Goal: Task Accomplishment & Management: Use online tool/utility

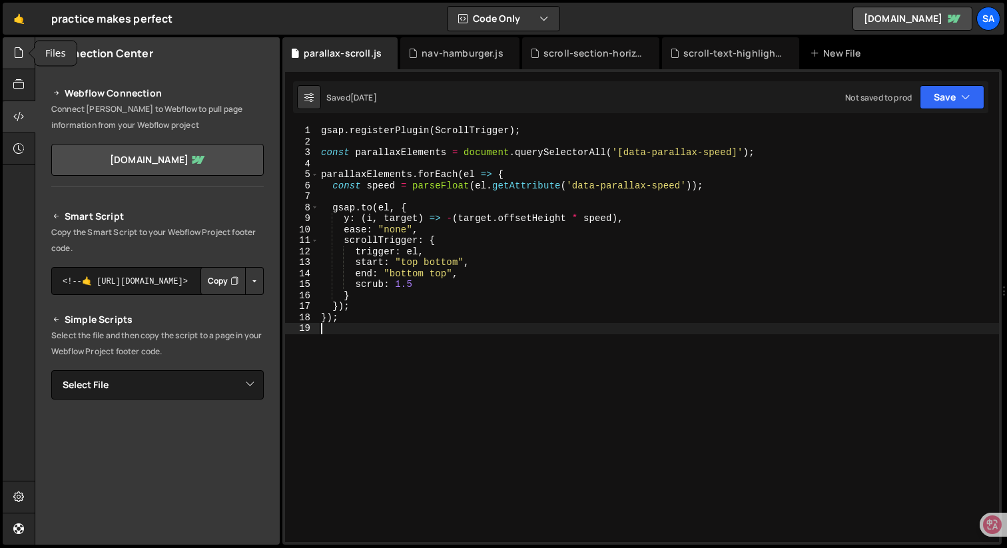
click at [19, 53] on icon at bounding box center [18, 52] width 11 height 15
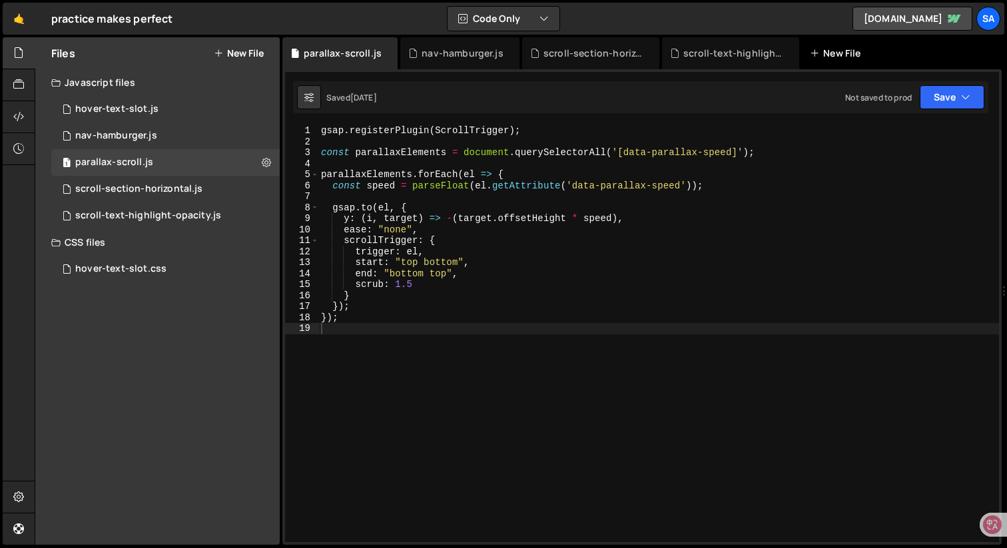
click at [822, 52] on div "New File" at bounding box center [838, 53] width 56 height 13
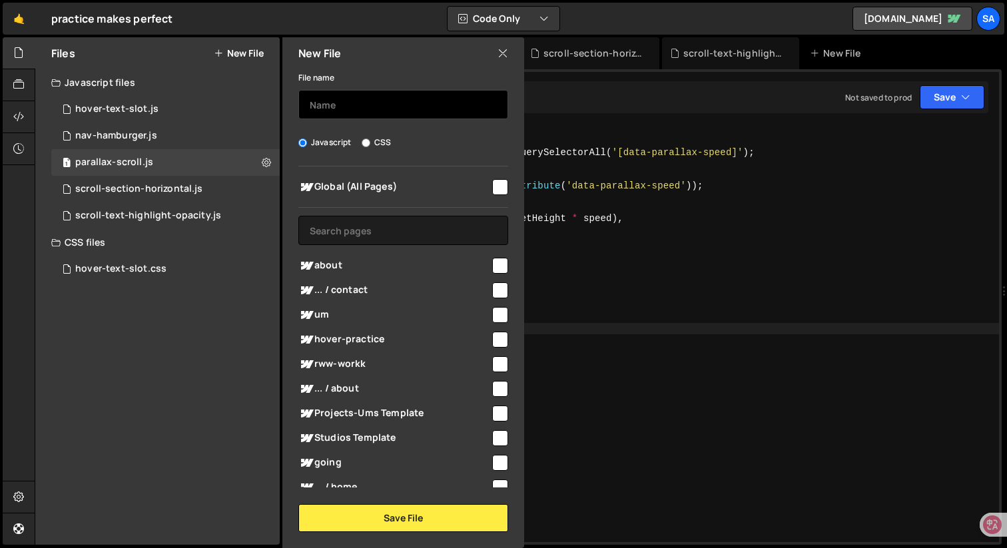
click at [390, 111] on input "text" at bounding box center [403, 104] width 210 height 29
type input "ㅇ"
type input "di-page-loader-1"
click at [492, 190] on input "checkbox" at bounding box center [500, 187] width 16 height 16
checkbox input "true"
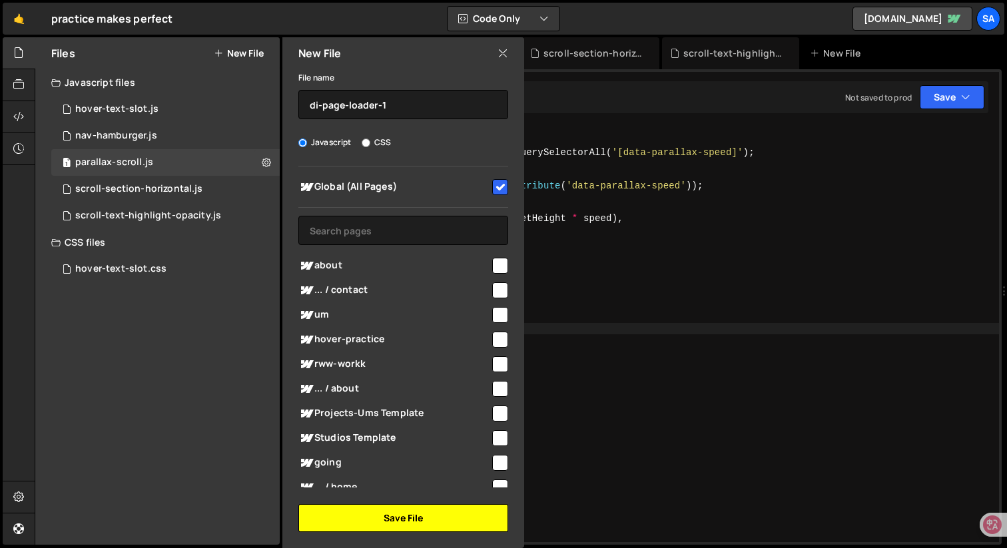
click at [405, 514] on button "Save File" at bounding box center [403, 518] width 210 height 28
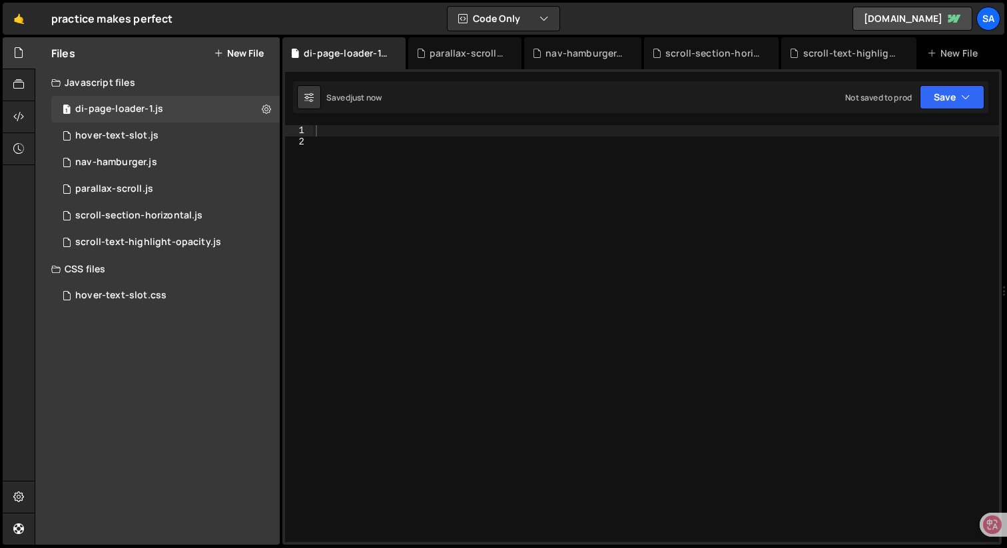
click at [357, 128] on div at bounding box center [656, 344] width 686 height 439
paste textarea "});"
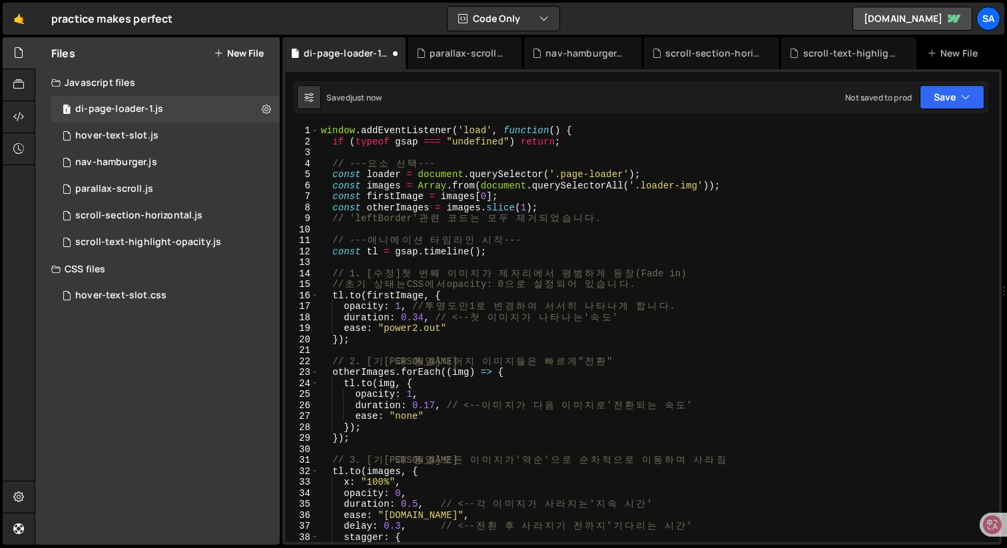
click at [372, 127] on div "window . addEventListener ( 'load' , function ( ) { if ( typeof gsap === "undef…" at bounding box center [655, 344] width 675 height 439
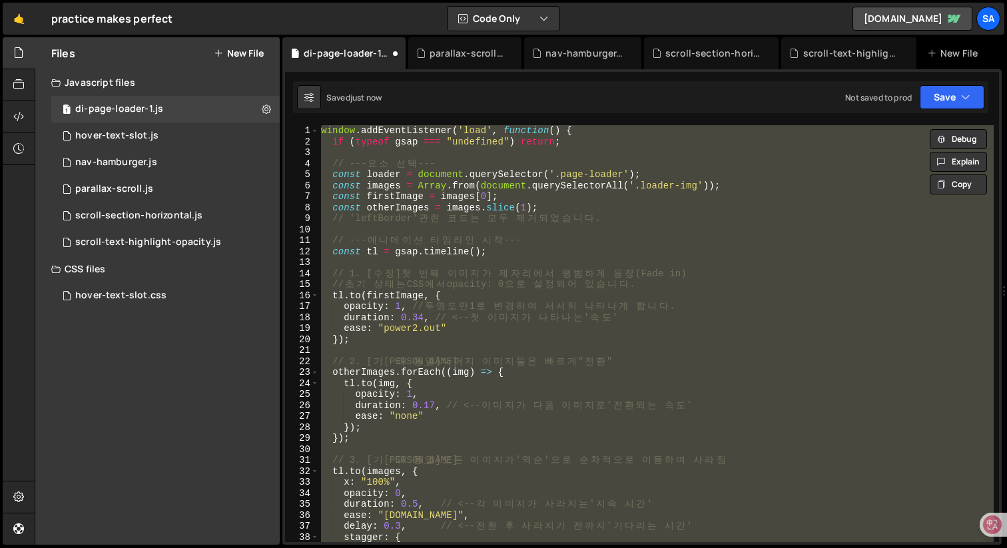
click at [539, 235] on div "window . addEventListener ( 'load' , function ( ) { if ( typeof gsap === "undef…" at bounding box center [655, 344] width 675 height 439
type textarea "// --- 애니메이션 타임라인 시작 ---"
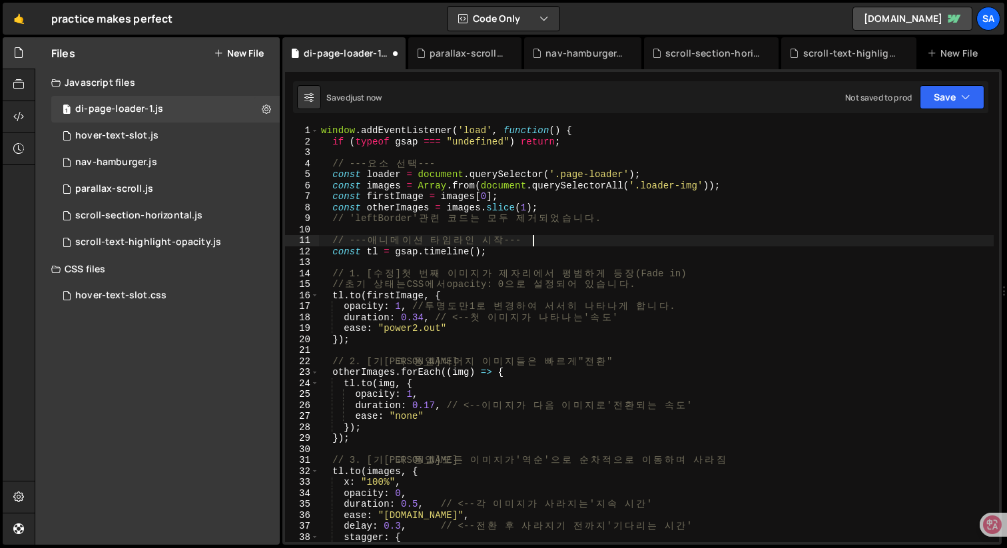
click at [567, 348] on div "window . addEventListener ( 'load' , function ( ) { if ( typeof gsap === "undef…" at bounding box center [655, 344] width 675 height 439
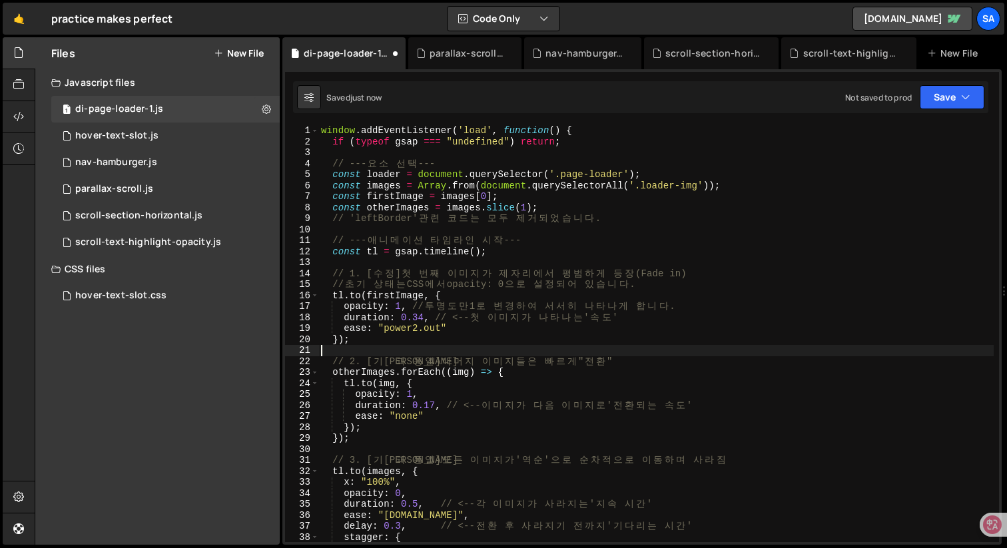
click at [545, 218] on div "window . addEventListener ( 'load' , function ( ) { if ( typeof gsap === "undef…" at bounding box center [655, 344] width 675 height 439
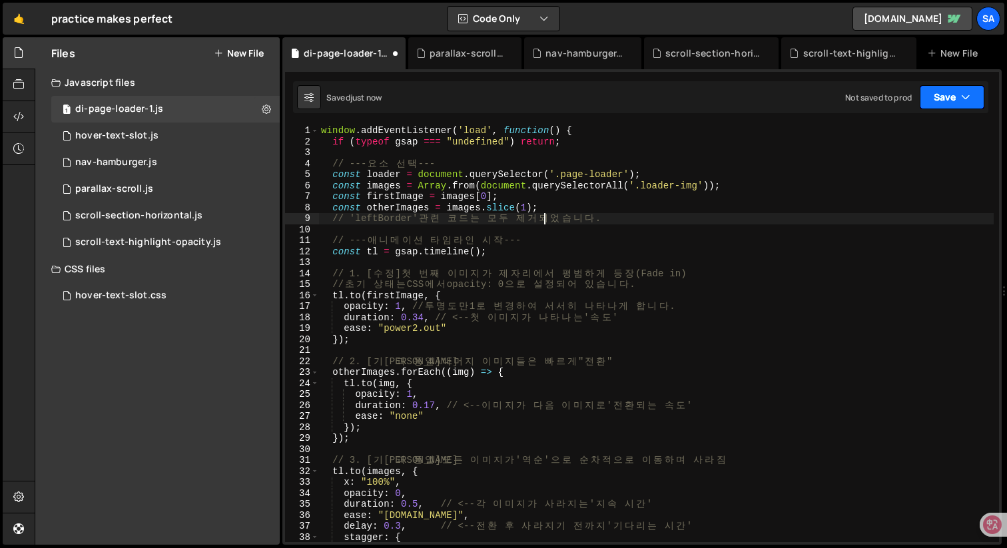
click at [942, 103] on button "Save" at bounding box center [952, 97] width 65 height 24
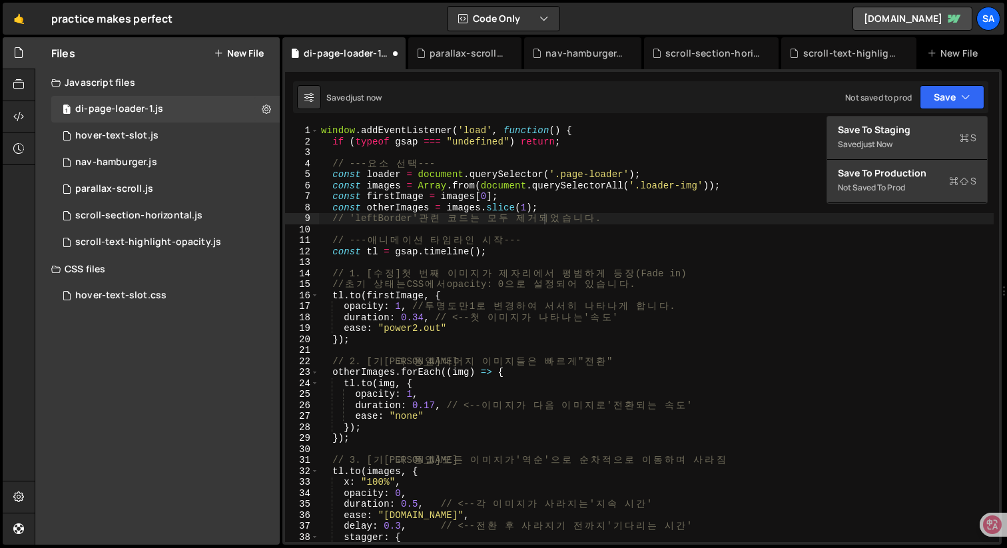
click at [730, 160] on div "window . addEventListener ( 'load' , function ( ) { if ( typeof gsap === "undef…" at bounding box center [655, 344] width 675 height 439
type textarea "// --- 요소 선택 ---"
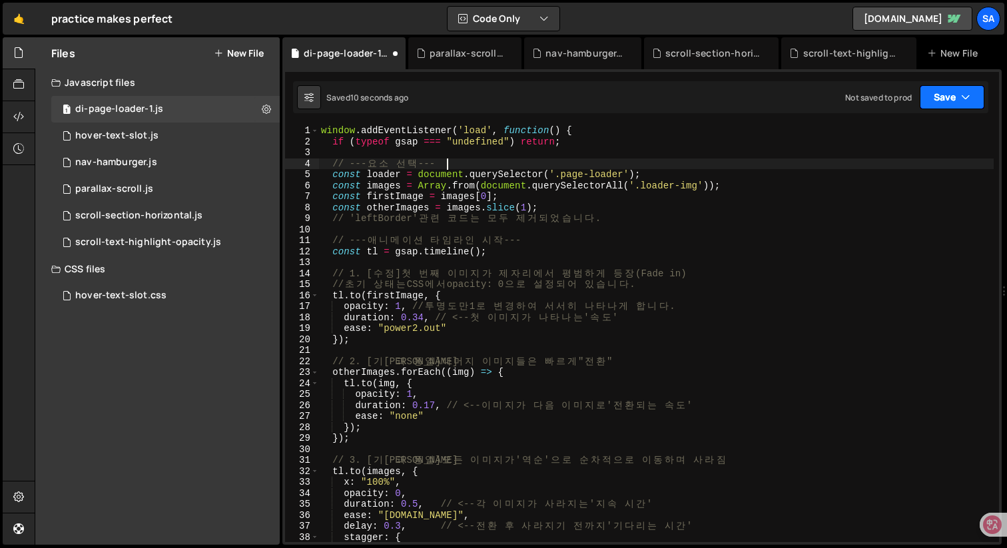
click at [952, 92] on button "Save" at bounding box center [952, 97] width 65 height 24
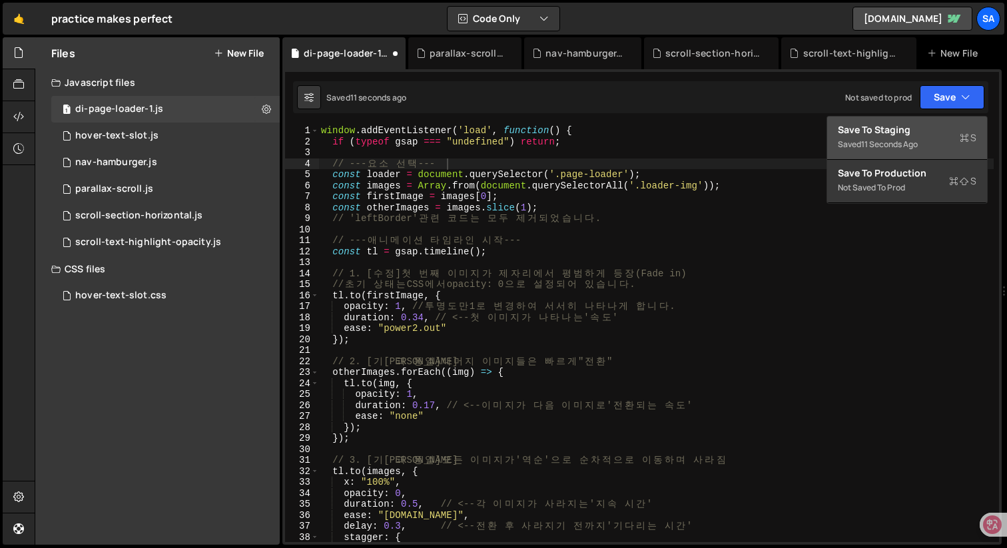
click at [918, 141] on div "11 seconds ago" at bounding box center [889, 143] width 57 height 11
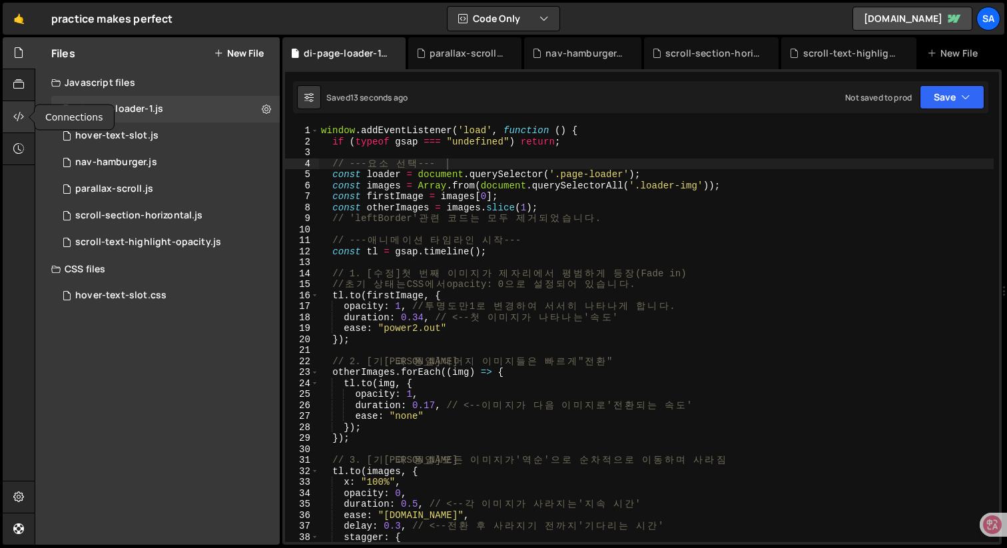
click at [16, 115] on icon at bounding box center [18, 116] width 11 height 15
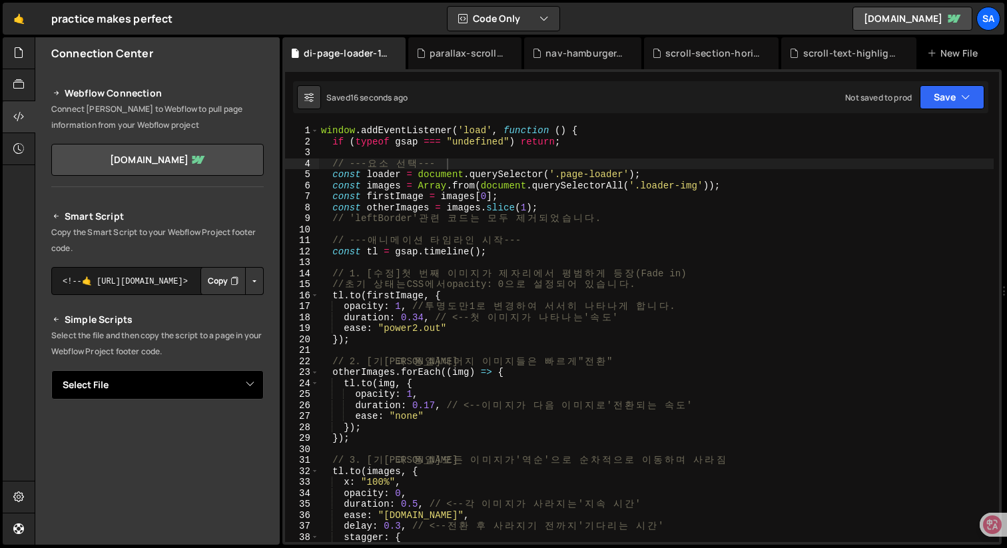
click at [247, 383] on select "Select File hover-text-slot.js nav-hamburger.js parallax-scroll.js scroll-secti…" at bounding box center [157, 384] width 212 height 29
select select "45127"
click at [51, 370] on select "Select File hover-text-slot.js nav-hamburger.js parallax-scroll.js scroll-secti…" at bounding box center [157, 384] width 212 height 29
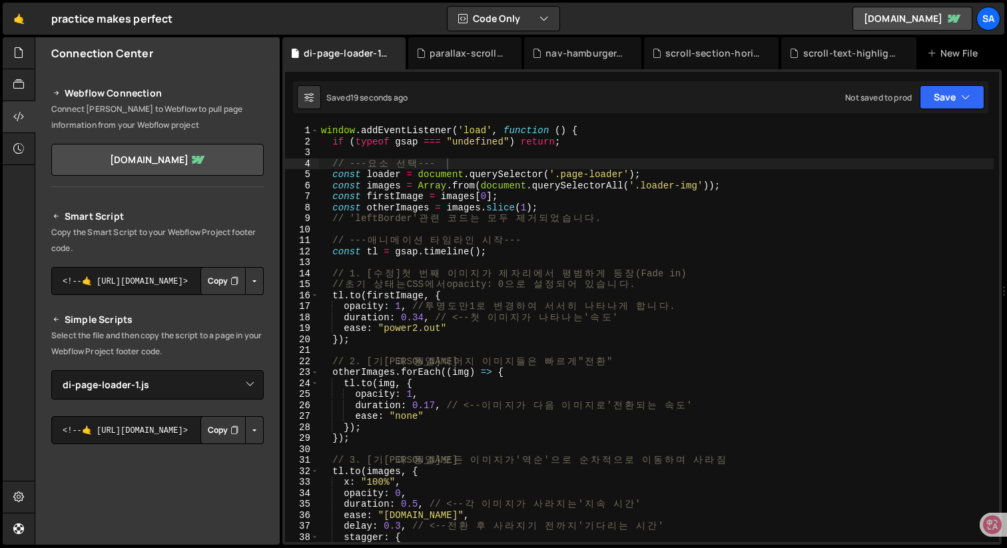
click at [252, 433] on button "Button group with nested dropdown" at bounding box center [254, 430] width 19 height 28
click at [246, 451] on link "Copy Staging js" at bounding box center [207, 455] width 111 height 19
click at [16, 60] on icon at bounding box center [18, 52] width 11 height 15
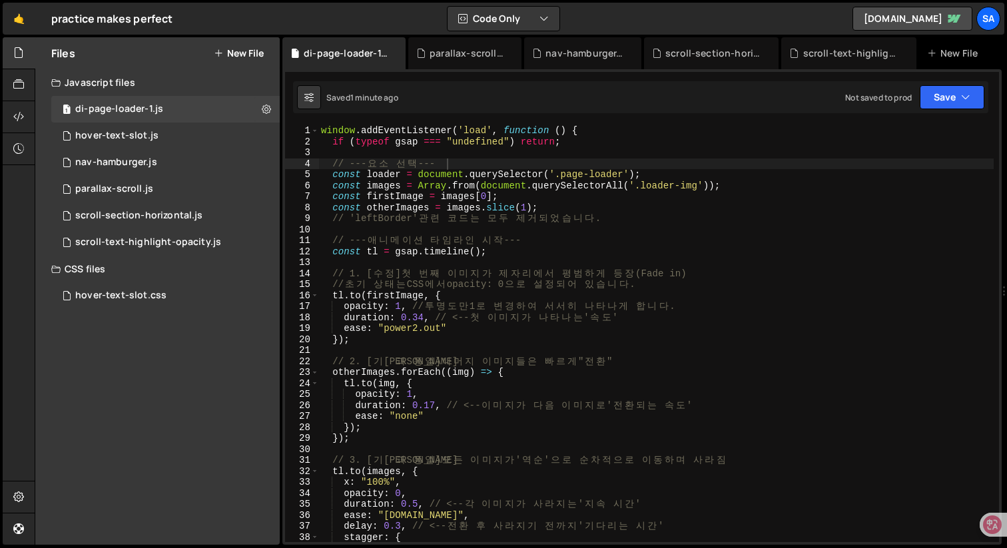
click at [422, 319] on div "window . addEventListener ( 'load' , function ( ) { if ( typeof gsap === "undef…" at bounding box center [655, 344] width 675 height 439
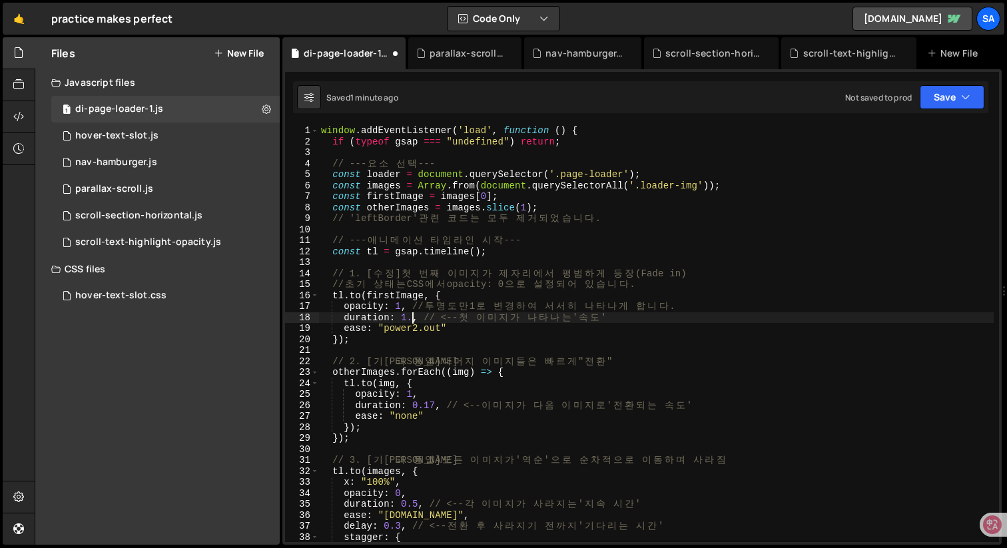
scroll to position [0, 6]
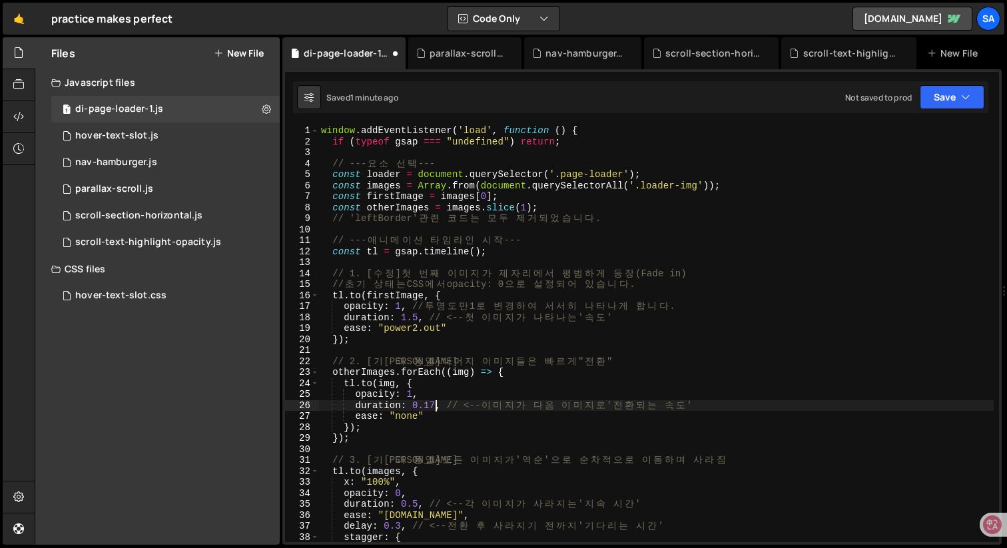
click at [435, 403] on div "window . addEventListener ( 'load' , function ( ) { if ( typeof gsap === "undef…" at bounding box center [655, 344] width 675 height 439
click at [610, 320] on div "window . addEventListener ( 'load' , function ( ) { if ( typeof gsap === "undef…" at bounding box center [655, 344] width 675 height 439
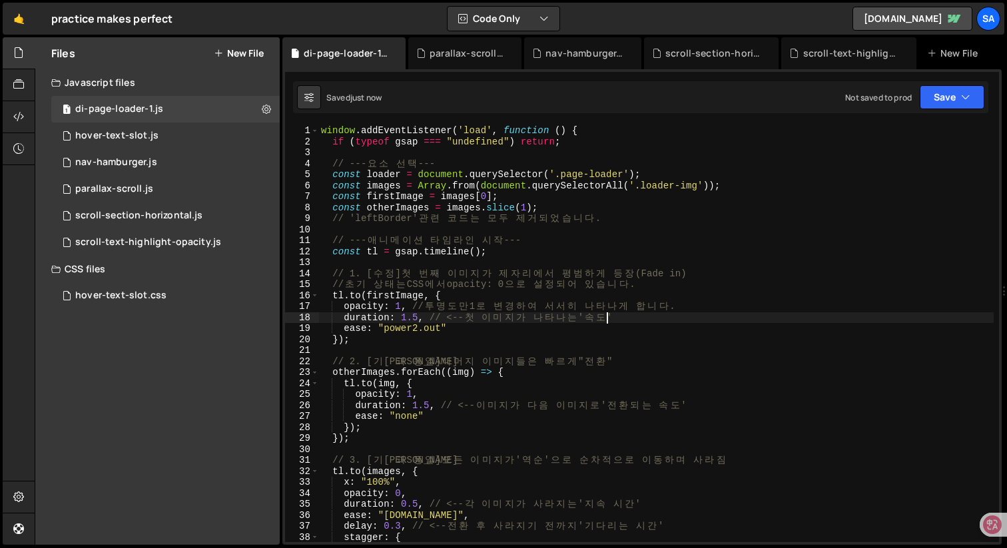
click at [610, 337] on div "window . addEventListener ( 'load' , function ( ) { if ( typeof gsap === "undef…" at bounding box center [655, 344] width 675 height 439
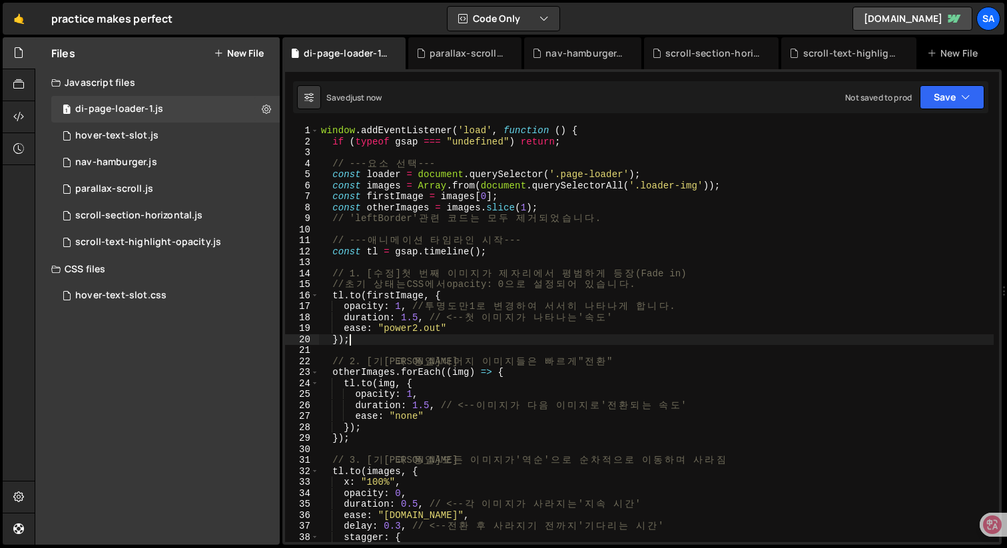
scroll to position [0, 1]
click at [417, 317] on div "window . addEventListener ( 'load' , function ( ) { if ( typeof gsap === "undef…" at bounding box center [655, 344] width 675 height 439
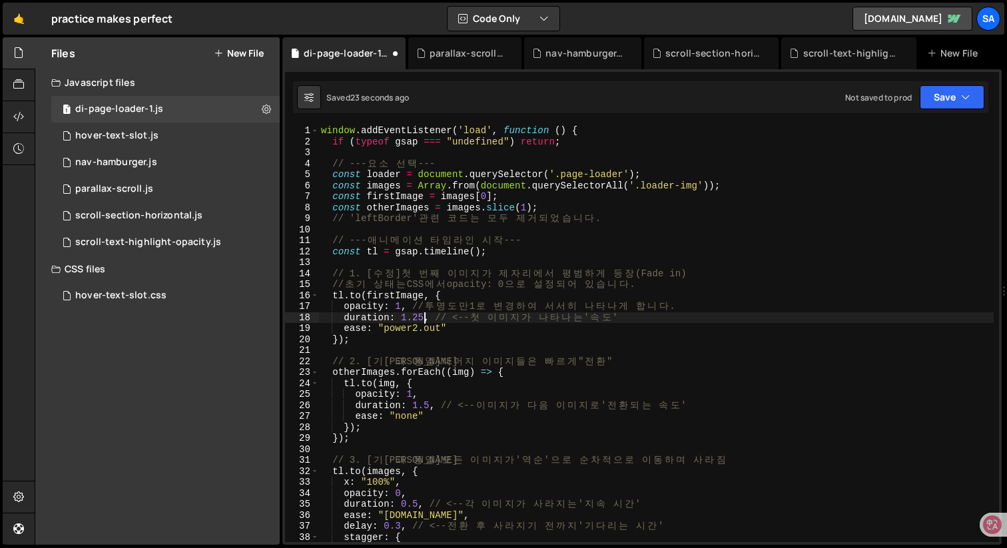
scroll to position [0, 7]
click at [425, 401] on div "window . addEventListener ( 'load' , function ( ) { if ( typeof gsap === "undef…" at bounding box center [655, 344] width 675 height 439
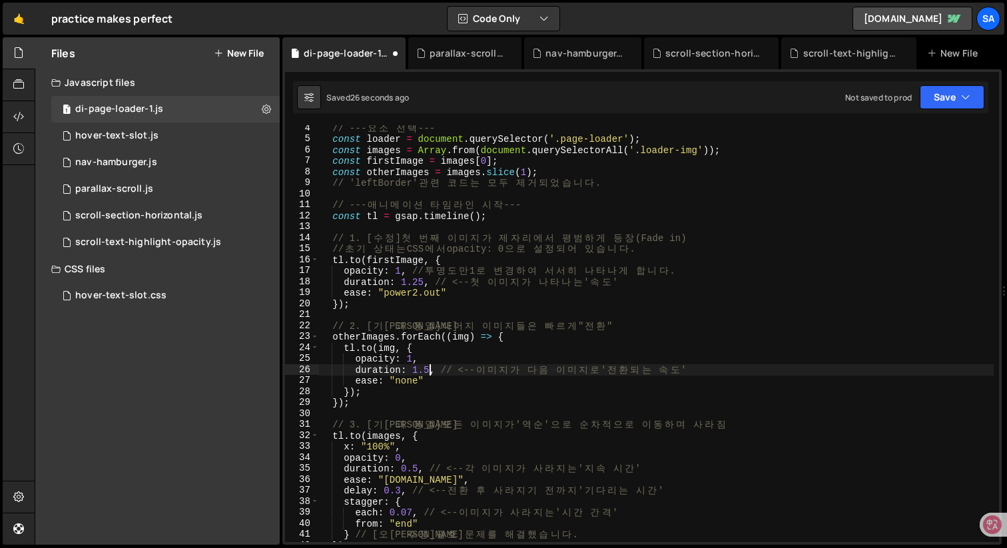
scroll to position [69, 0]
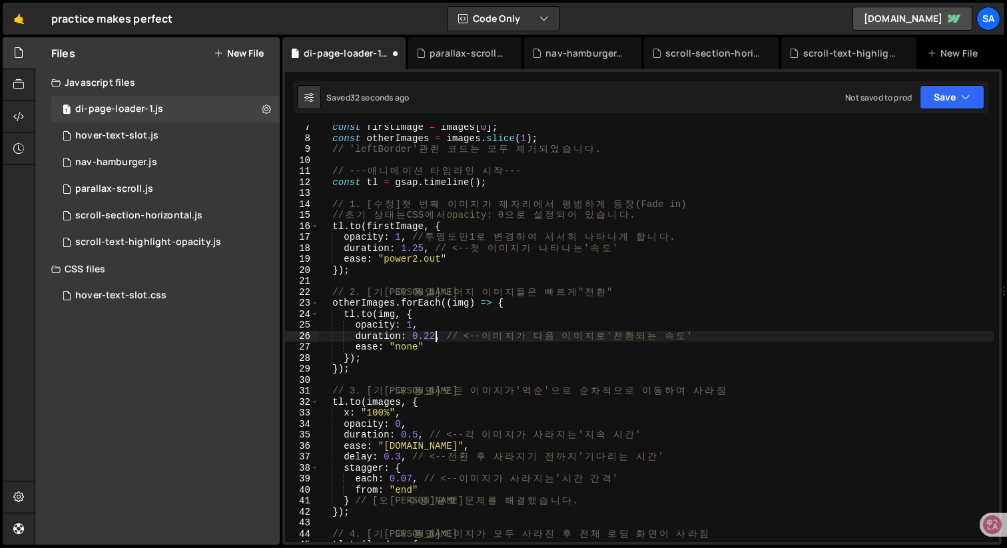
click at [556, 429] on div "const firstImage = images [ 0 ] ; const otherImages = images . slice ( 1 ) ; //…" at bounding box center [655, 341] width 675 height 439
click at [421, 248] on div "const firstImage = images [ 0 ] ; const otherImages = images . slice ( 1 ) ; //…" at bounding box center [655, 341] width 675 height 439
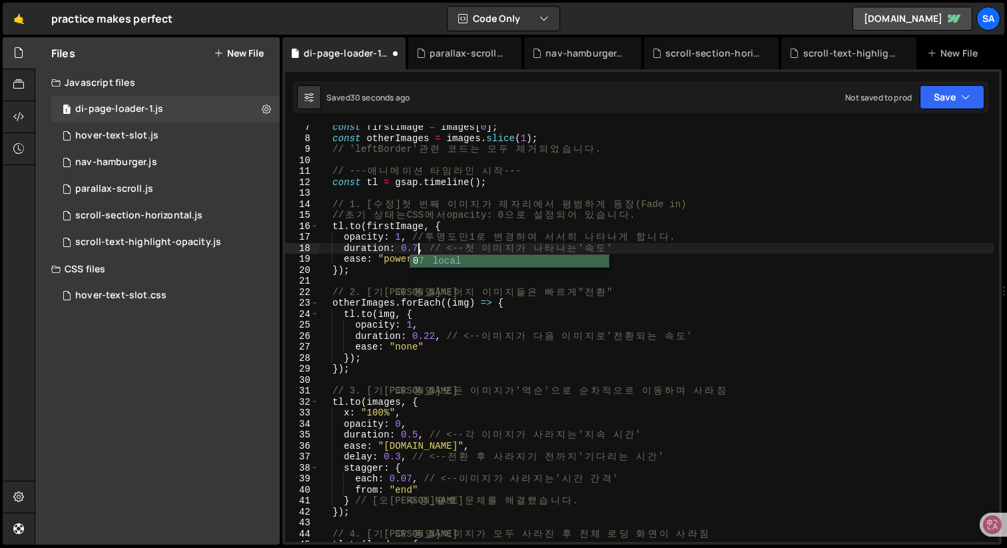
click at [485, 307] on div "const firstImage = images [ 0 ] ; const otherImages = images . slice ( 1 ) ; //…" at bounding box center [655, 341] width 675 height 439
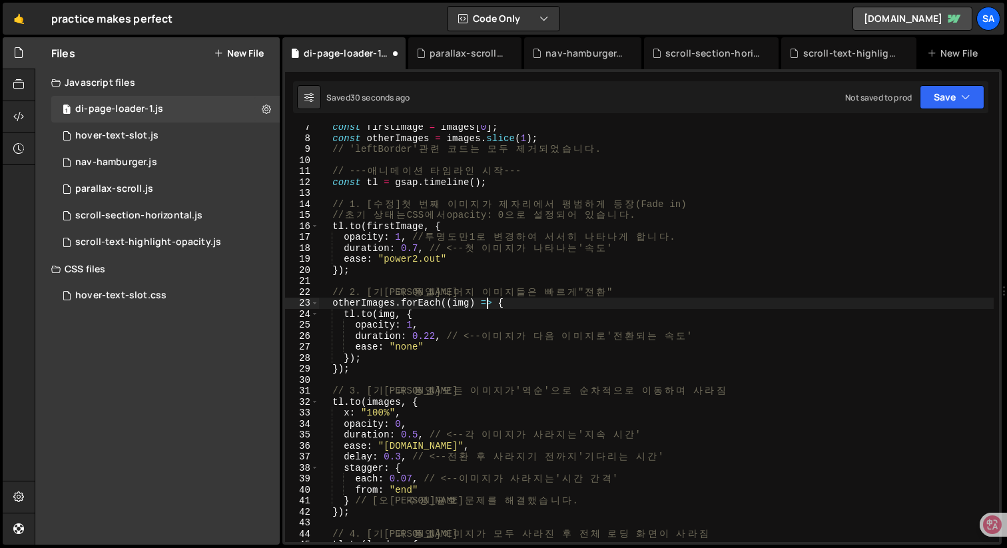
click at [509, 360] on div "const firstImage = images [ 0 ] ; const otherImages = images . slice ( 1 ) ; //…" at bounding box center [655, 341] width 675 height 439
click at [509, 445] on div "const firstImage = images [ 0 ] ; const otherImages = images . slice ( 1 ) ; //…" at bounding box center [655, 341] width 675 height 439
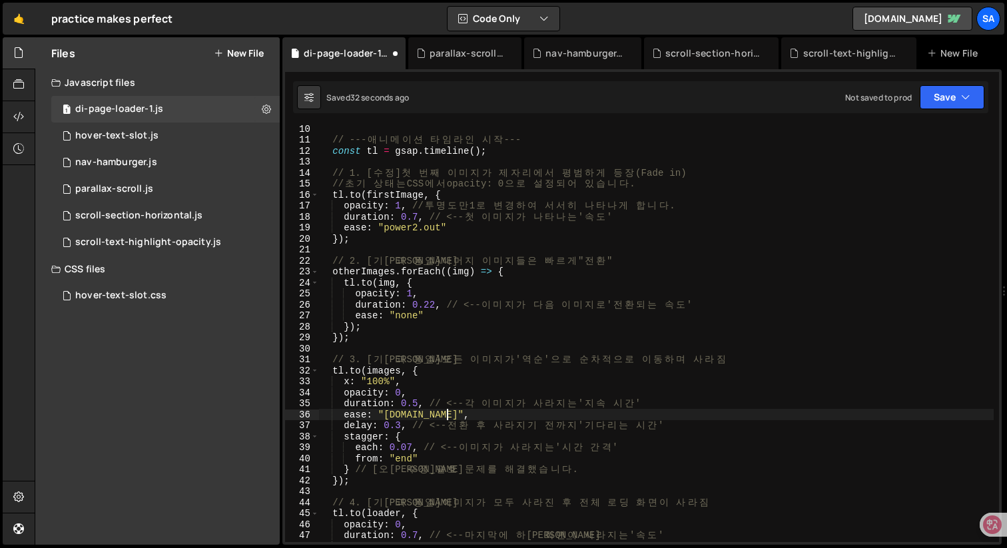
scroll to position [103, 0]
click at [483, 459] on div "// --- 애 [PERSON_NAME] 션 타 임 라 인 시 작 --- const tl = gsap . timeline ( ) ; // 1.…" at bounding box center [655, 340] width 675 height 439
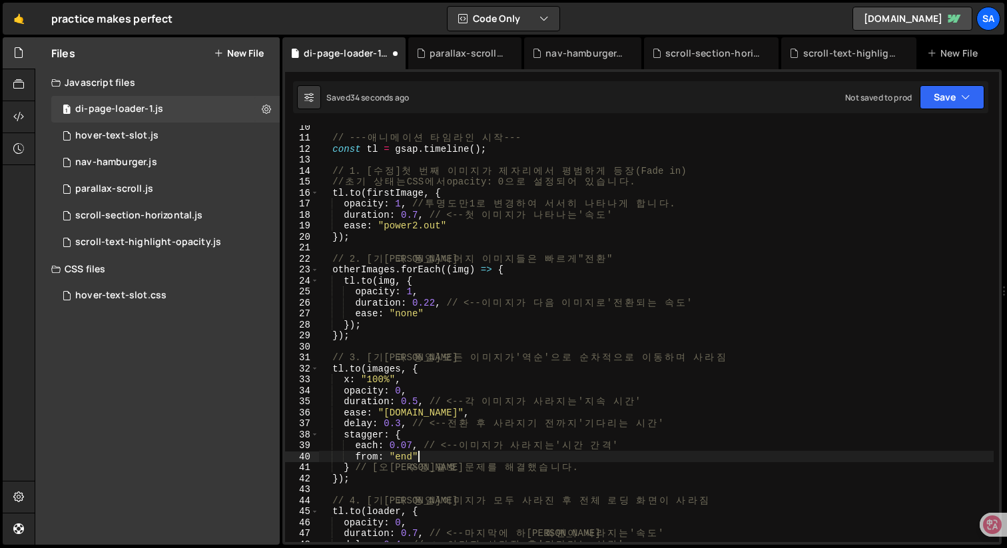
click at [497, 459] on div "// --- 애 [PERSON_NAME] 션 타 임 라 인 시 작 --- const tl = gsap . timeline ( ) ; // 1.…" at bounding box center [655, 340] width 675 height 439
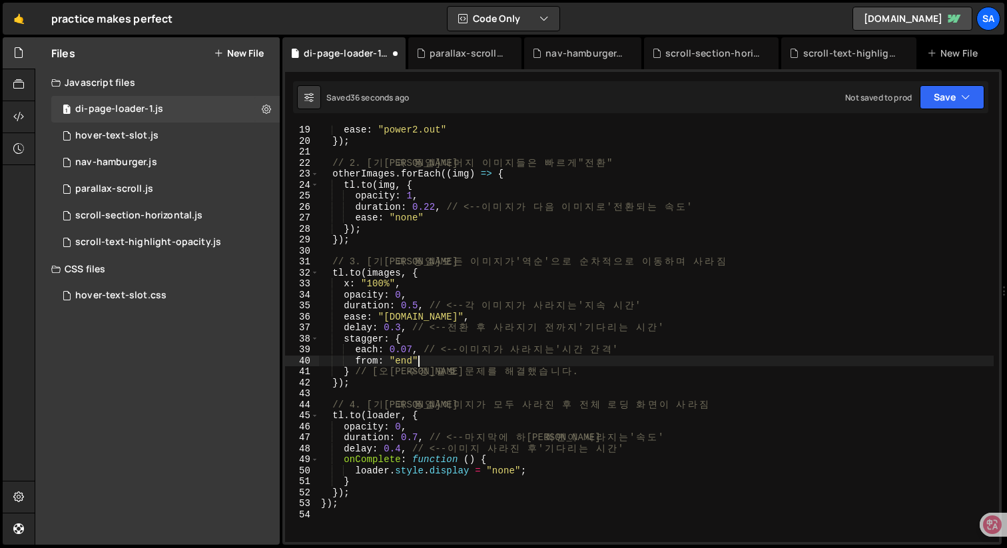
scroll to position [206, 0]
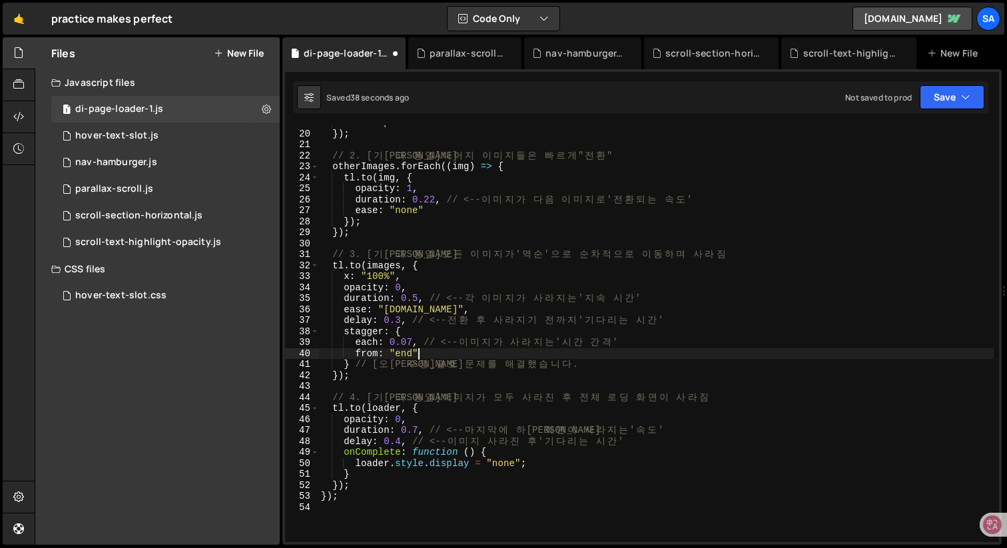
click at [410, 340] on div "ease : "power2.out" }) ; // 2. [ 기 존 과 동 일 ] 나 머 지 이 미 지 들 은 빠 르 게 " 전 환 " othe…" at bounding box center [655, 336] width 675 height 439
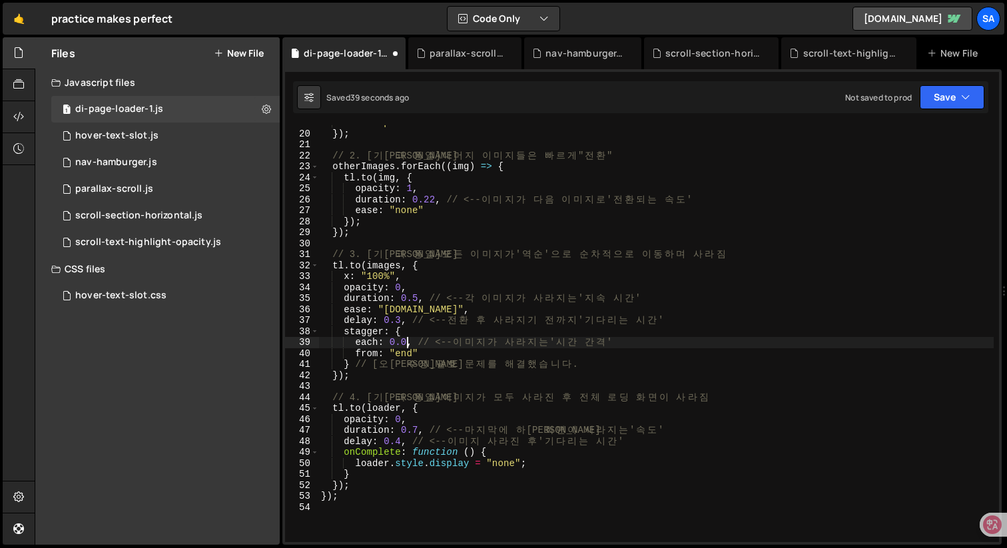
scroll to position [0, 6]
click at [543, 412] on div "ease : "power2.out" }) ; // 2. [ 기 존 과 동 일 ] 나 머 지 이 미 지 들 은 빠 르 게 " 전 환 " othe…" at bounding box center [655, 336] width 675 height 439
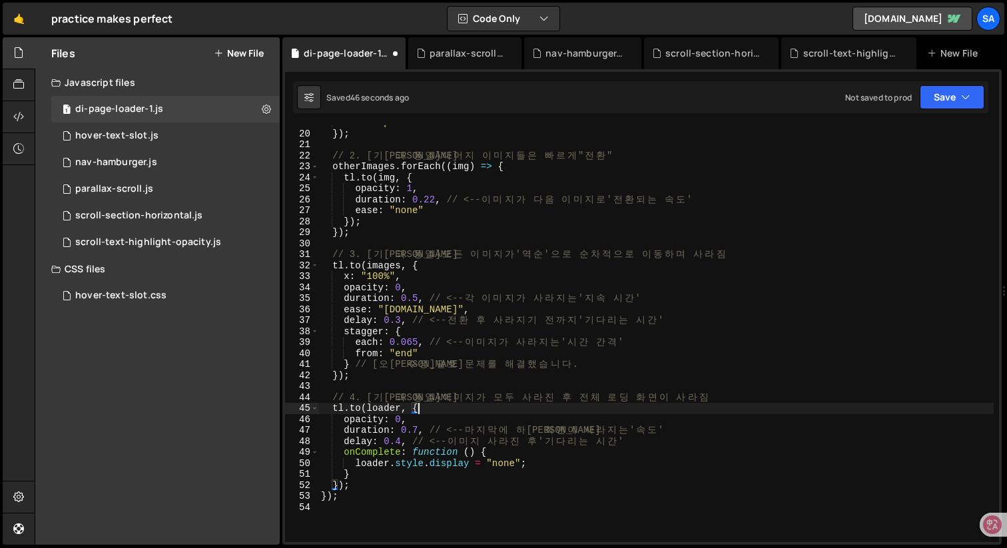
click at [564, 438] on div "ease : "power2.out" }) ; // 2. [ 기 존 과 동 일 ] 나 머 지 이 미 지 들 은 빠 르 게 " 전 환 " othe…" at bounding box center [655, 336] width 675 height 439
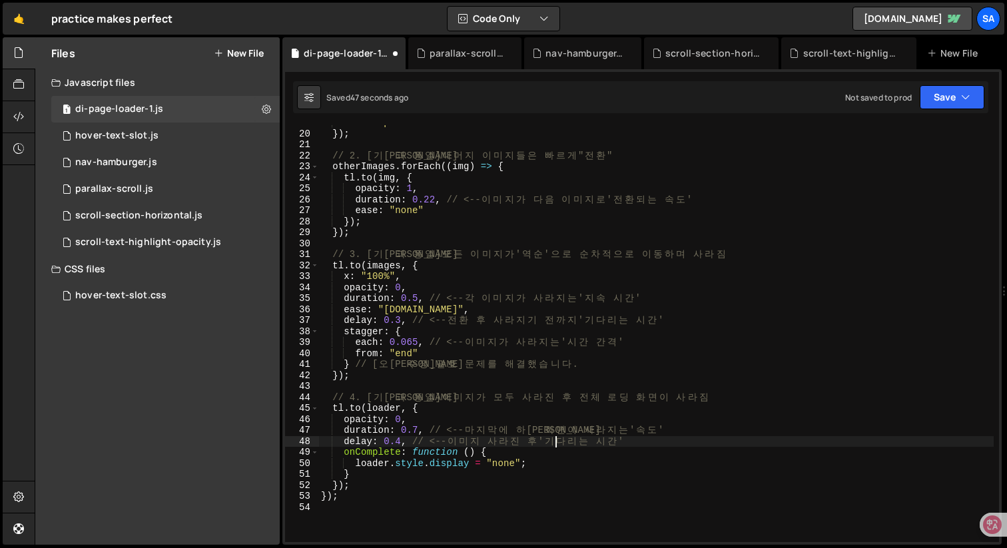
click at [581, 430] on div "ease : "power2.out" }) ; // 2. [ 기 존 과 동 일 ] 나 머 지 이 미 지 들 은 빠 르 게 " 전 환 " othe…" at bounding box center [655, 336] width 675 height 439
click at [659, 440] on div "ease : "power2.out" }) ; // 2. [ 기 존 과 동 일 ] 나 머 지 이 미 지 들 은 빠 르 게 " 전 환 " othe…" at bounding box center [655, 336] width 675 height 439
type textarea "delay: 0.4, // <-- 이미지 사라진 후 '기다리는 시간'"
